Goal: Task Accomplishment & Management: Complete application form

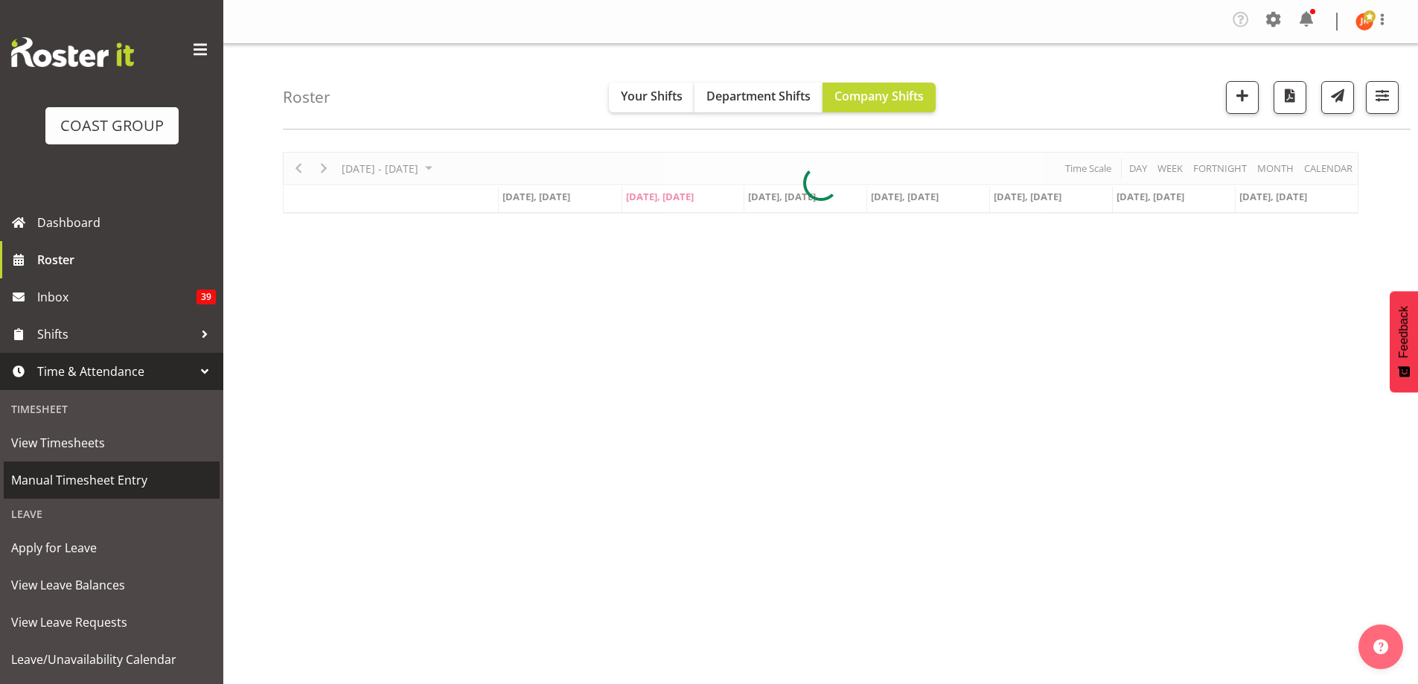
click at [53, 473] on span "Manual Timesheet Entry" at bounding box center [111, 480] width 201 height 22
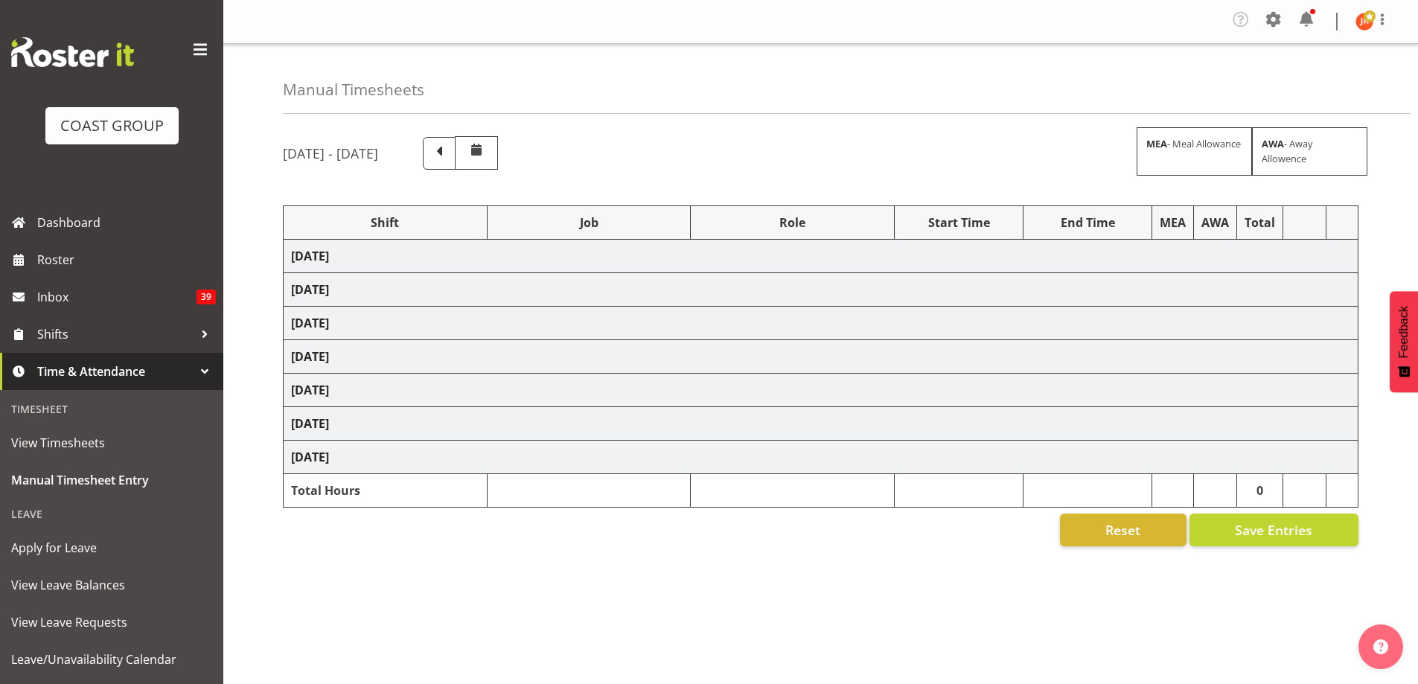
select select "24997"
select select "10286"
select select "39823"
select select "69"
select select "40079"
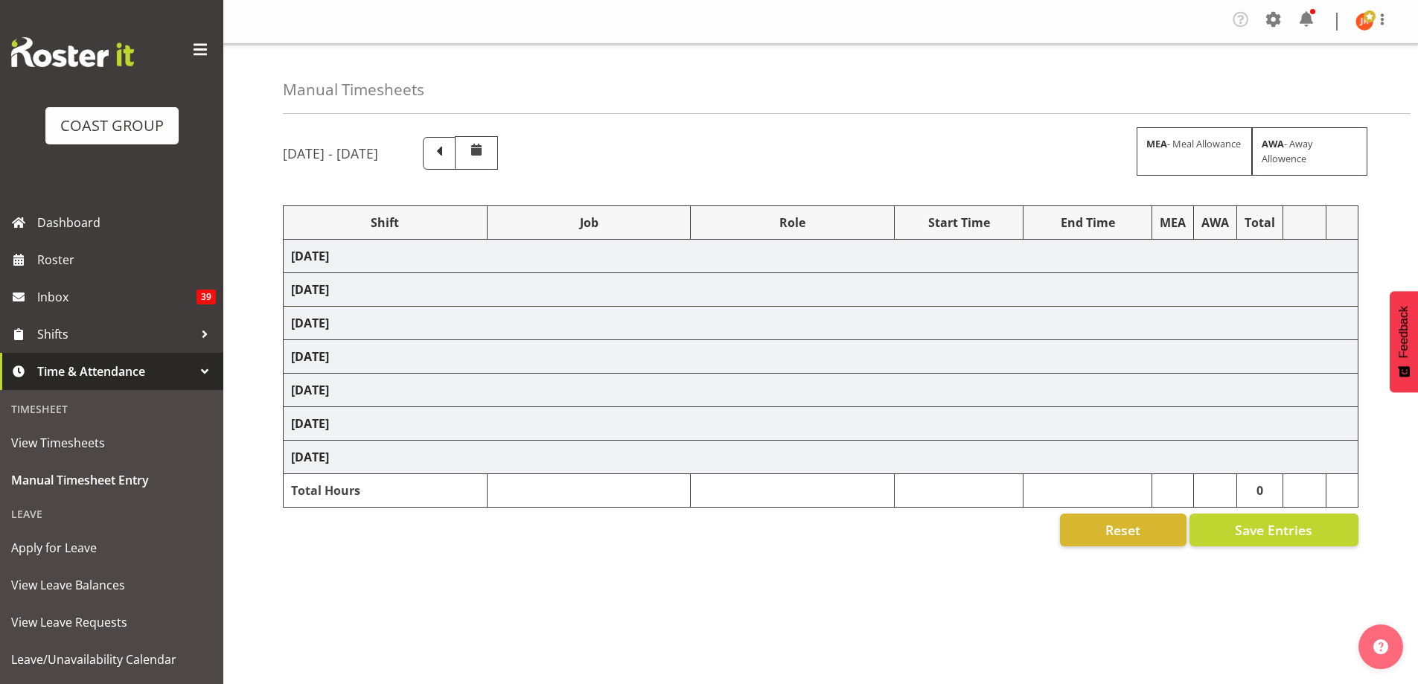
select select "10286"
select select "39823"
select select "69"
select select "39823"
select select "69"
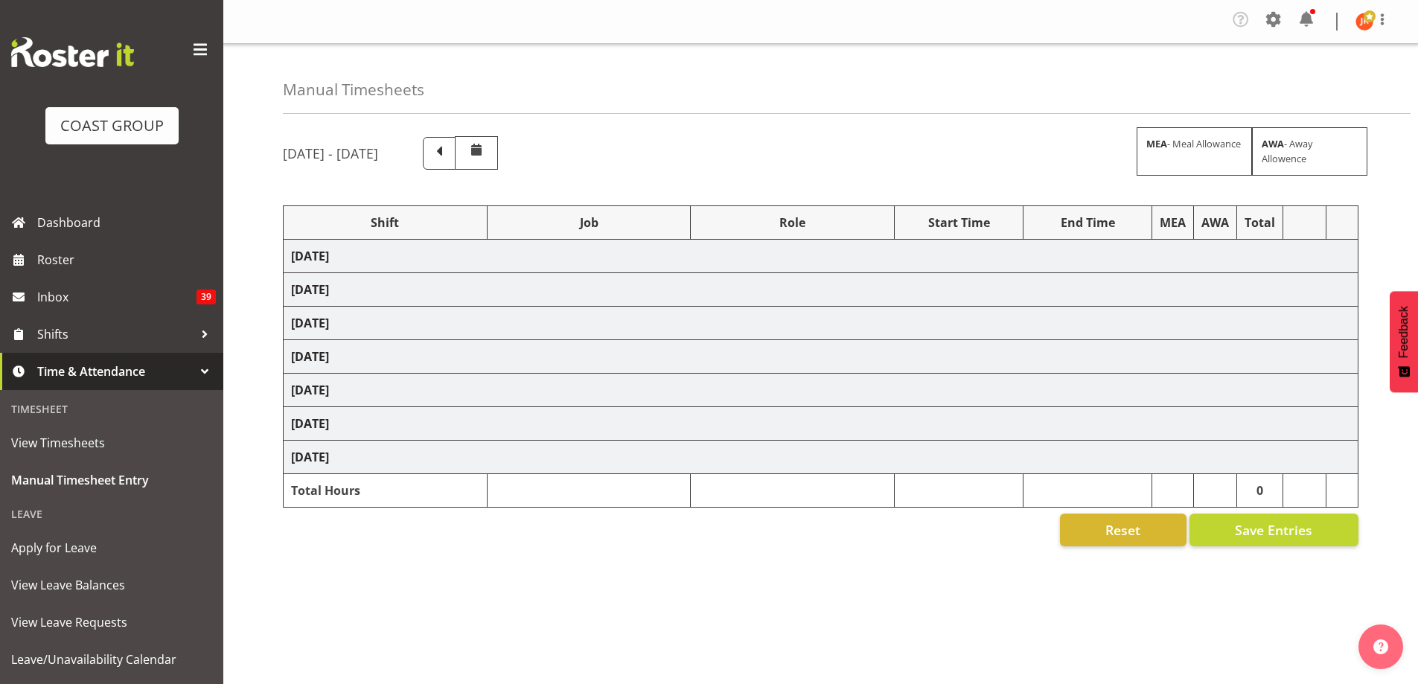
select select "24997"
select select "9630"
select select "24997"
select select "9630"
select select "39823"
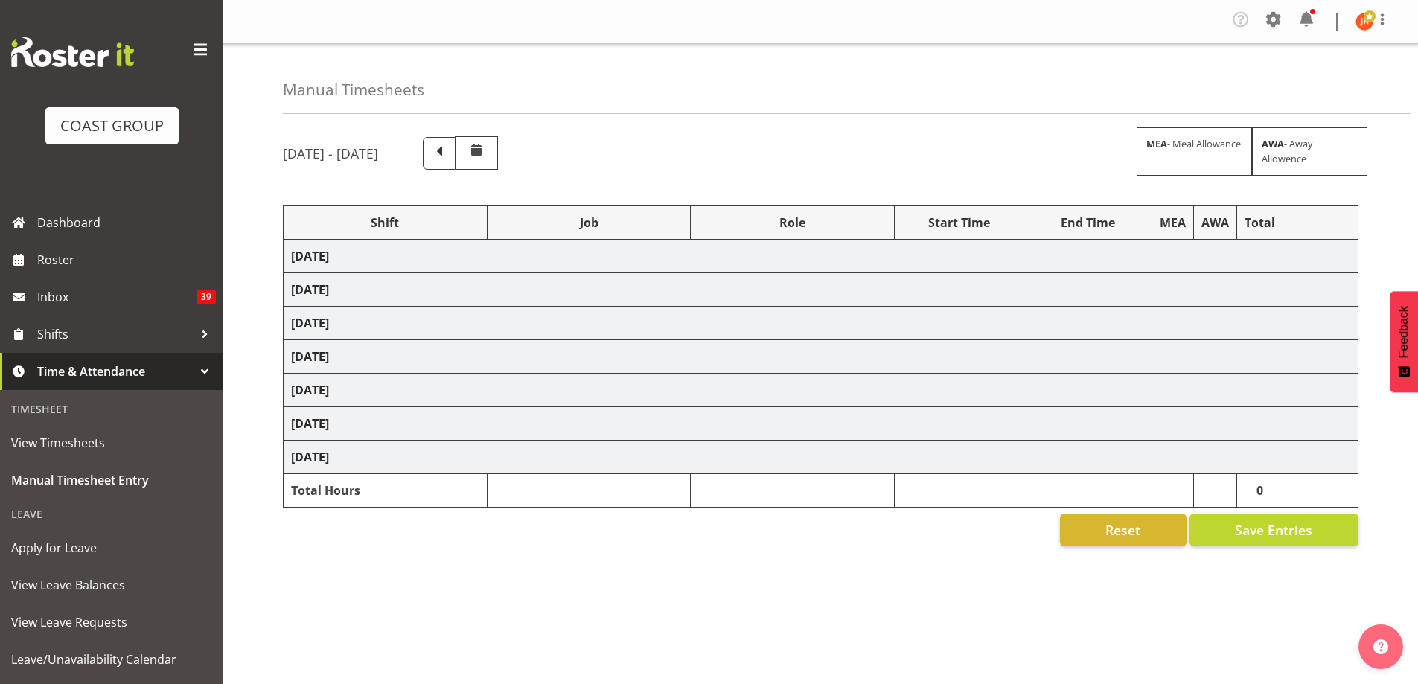
select select "69"
select select "39823"
select select "69"
select select "24997"
select select "9321"
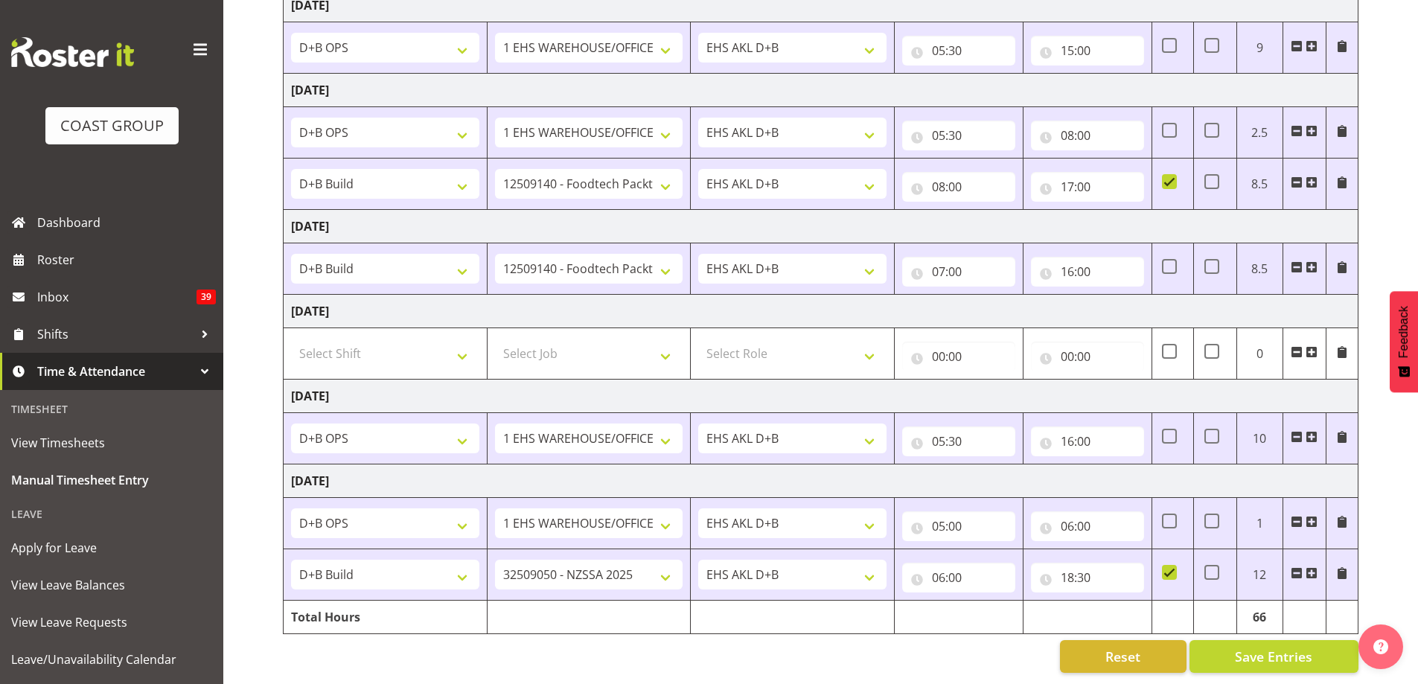
scroll to position [450, 0]
click at [1064, 564] on input "18:30" at bounding box center [1087, 578] width 113 height 30
click at [1129, 606] on select "00 01 02 03 04 05 06 07 08 09 10 11 12 13 14 15 16 17 18 19 20 21 22 23" at bounding box center [1132, 616] width 33 height 30
select select "17"
click at [1116, 601] on select "00 01 02 03 04 05 06 07 08 09 10 11 12 13 14 15 16 17 18 19 20 21 22 23" at bounding box center [1132, 616] width 33 height 30
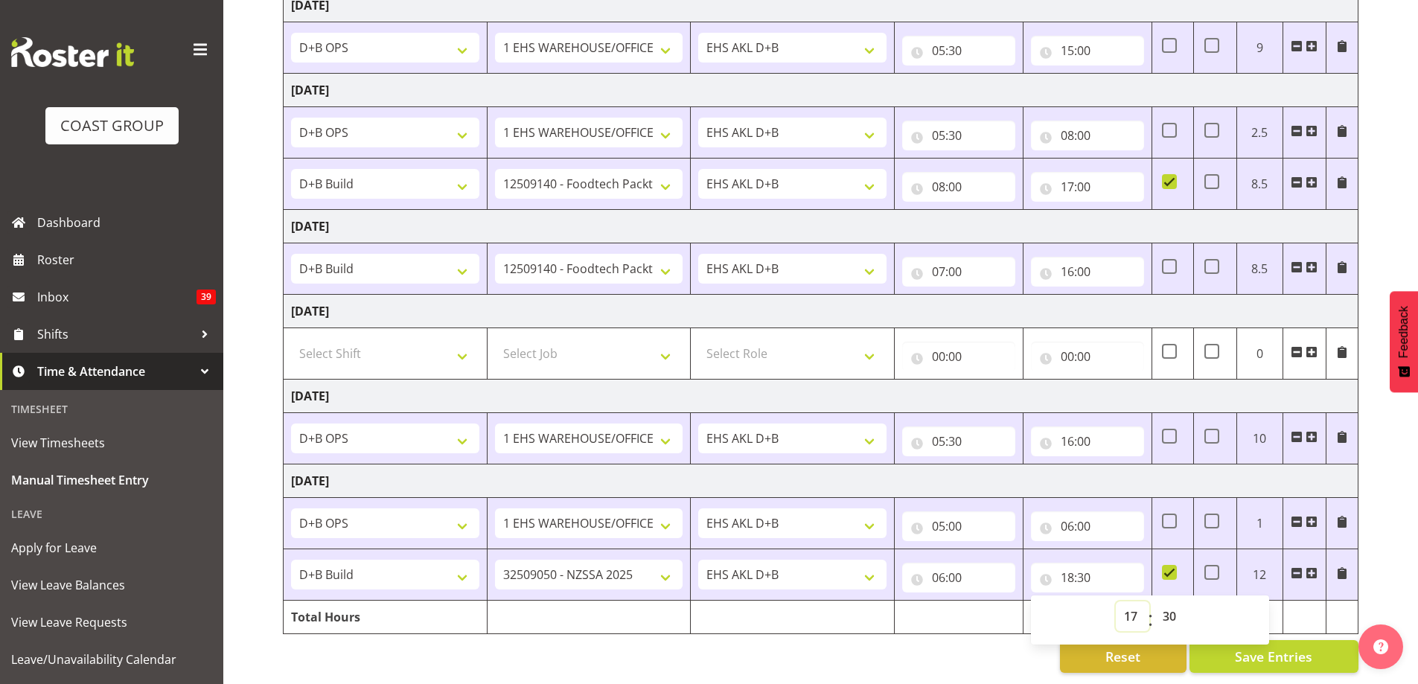
type input "17:30"
click at [1294, 647] on span "Save Entries" at bounding box center [1273, 656] width 77 height 19
